Goal: Information Seeking & Learning: Learn about a topic

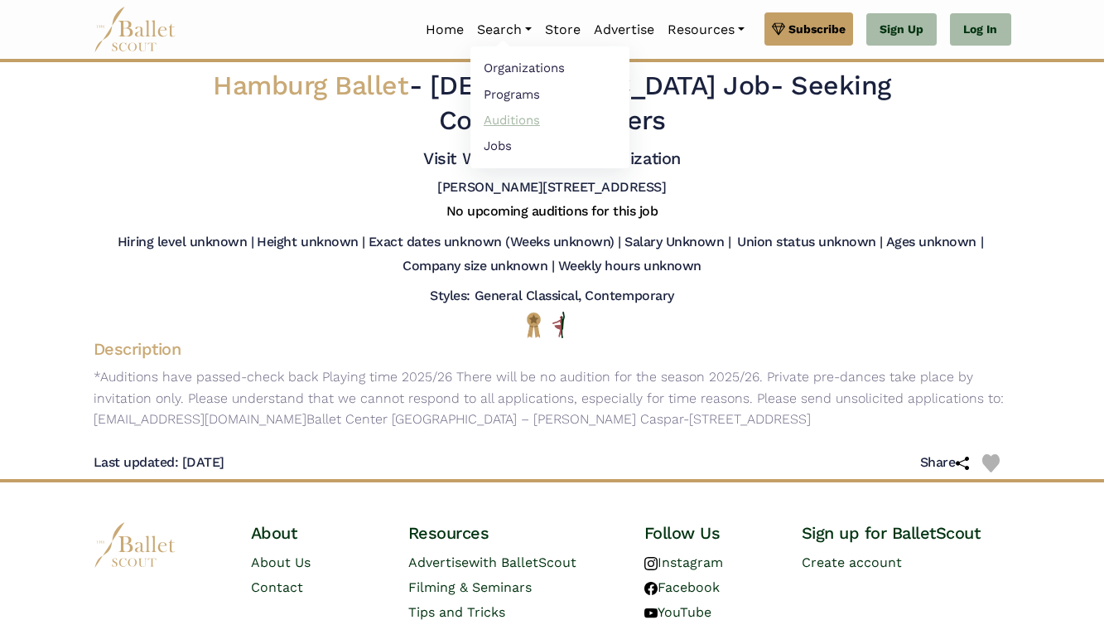
click at [504, 123] on link "Auditions" at bounding box center [549, 120] width 159 height 26
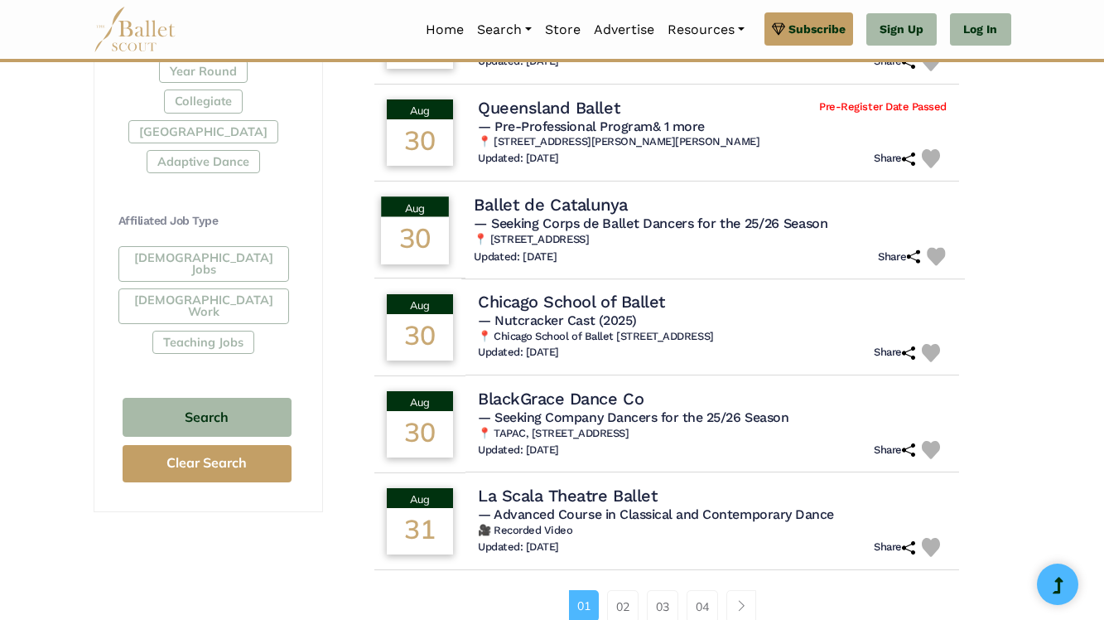
scroll to position [865, 0]
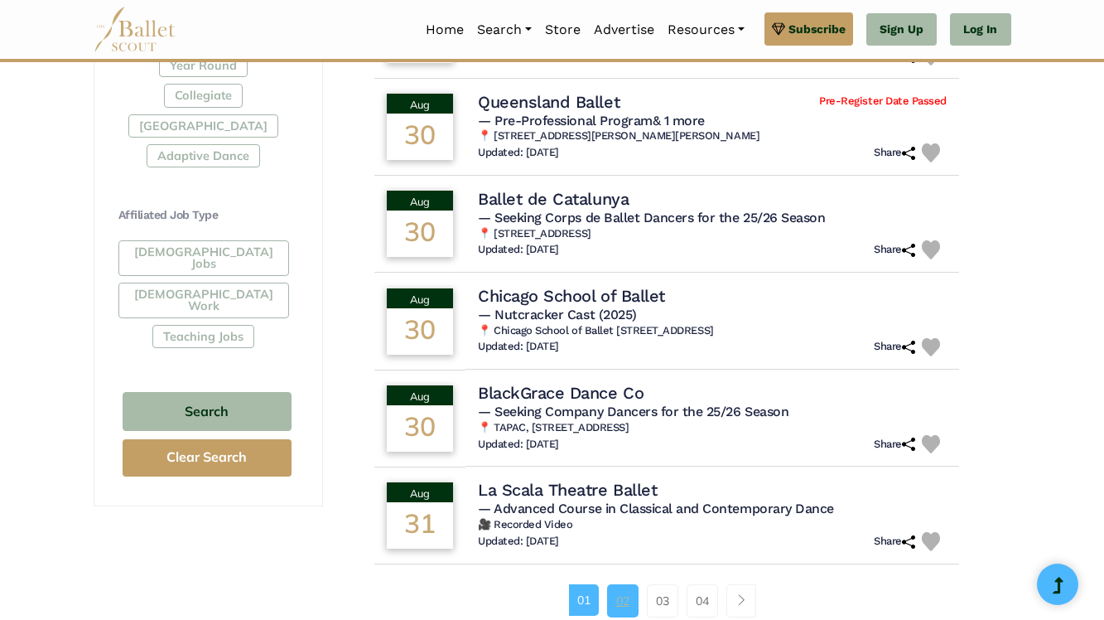
click at [628, 608] on link "02" at bounding box center [622, 600] width 31 height 33
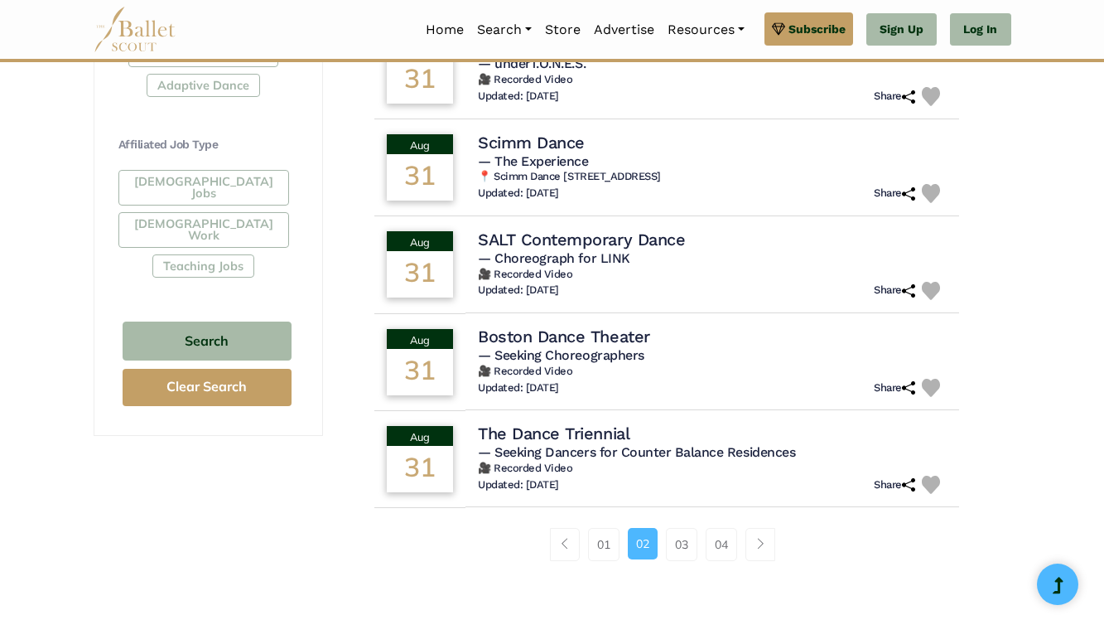
scroll to position [935, 0]
click at [685, 545] on link "03" at bounding box center [681, 544] width 31 height 33
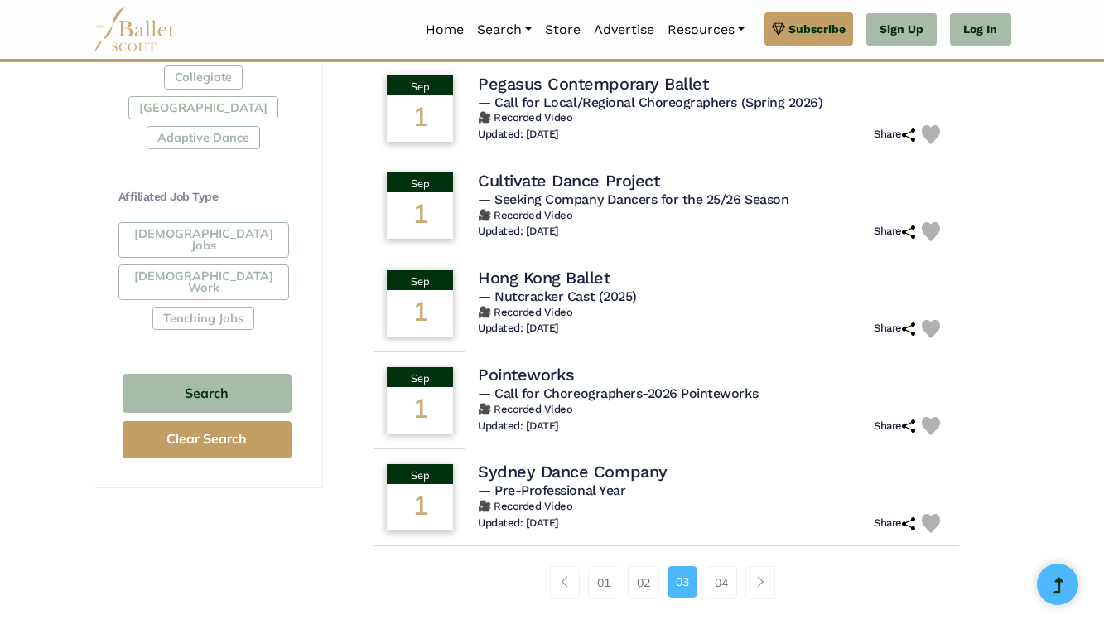
scroll to position [890, 0]
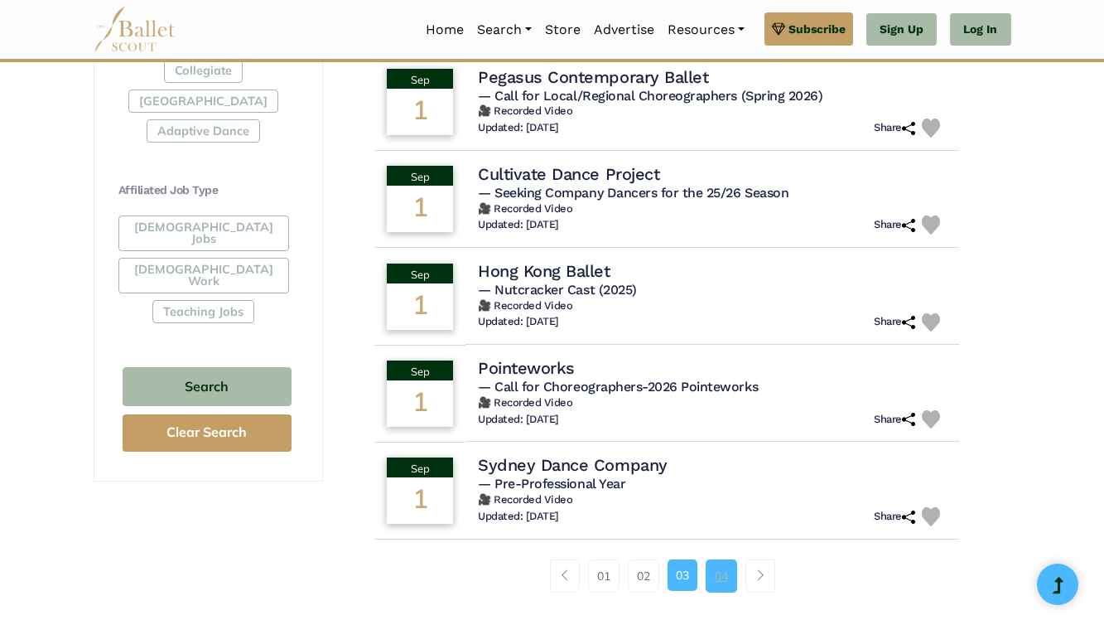
click at [728, 560] on link "04" at bounding box center [721, 575] width 31 height 33
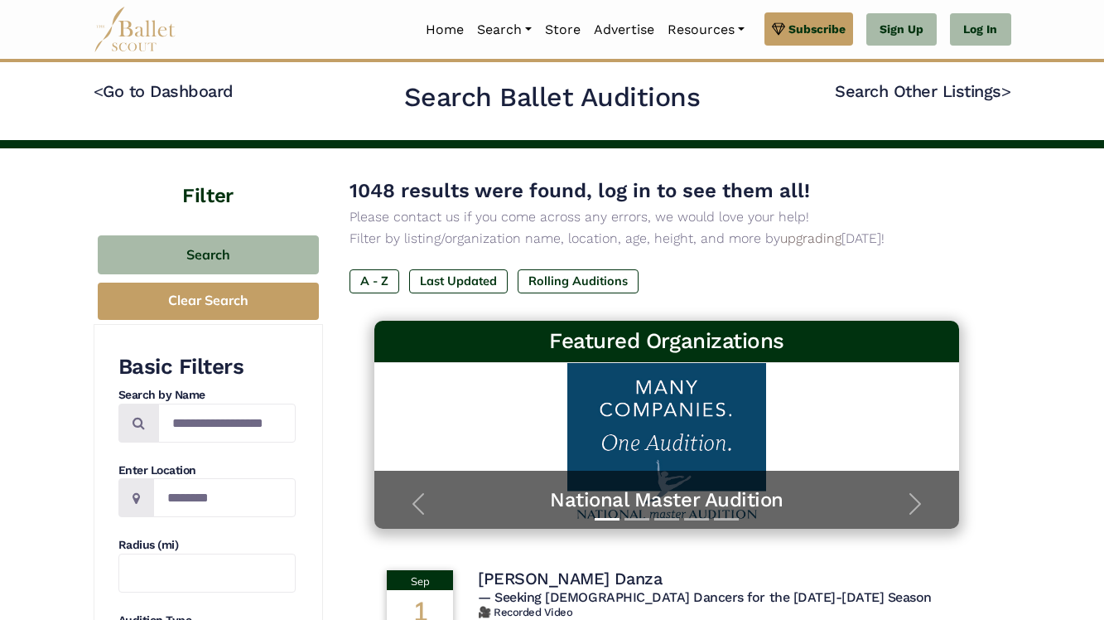
click at [502, 33] on link "Search" at bounding box center [504, 29] width 68 height 35
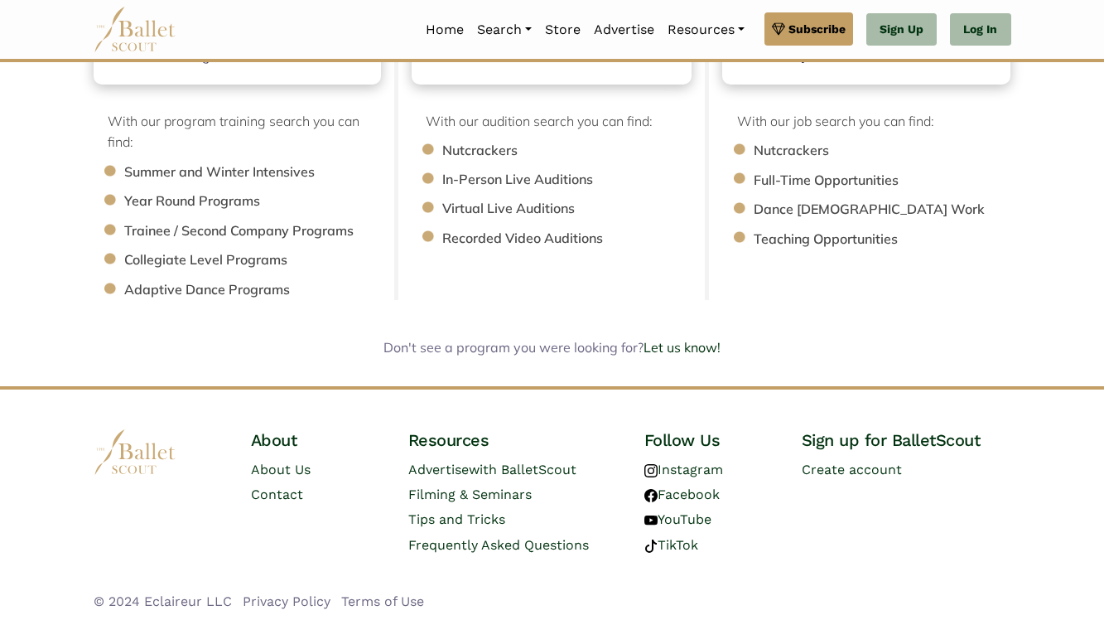
scroll to position [263, 0]
